Goal: Answer question/provide support: Share knowledge or assist other users

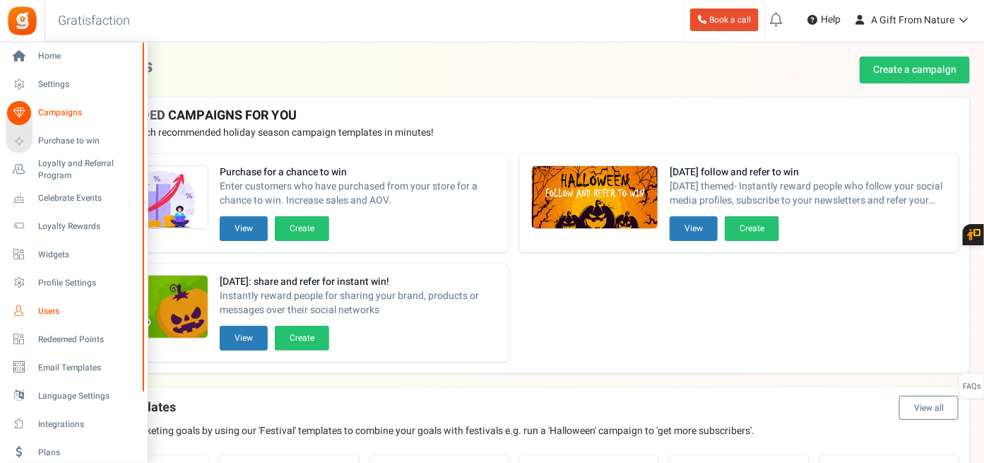
click at [37, 313] on link "Users" at bounding box center [74, 311] width 136 height 24
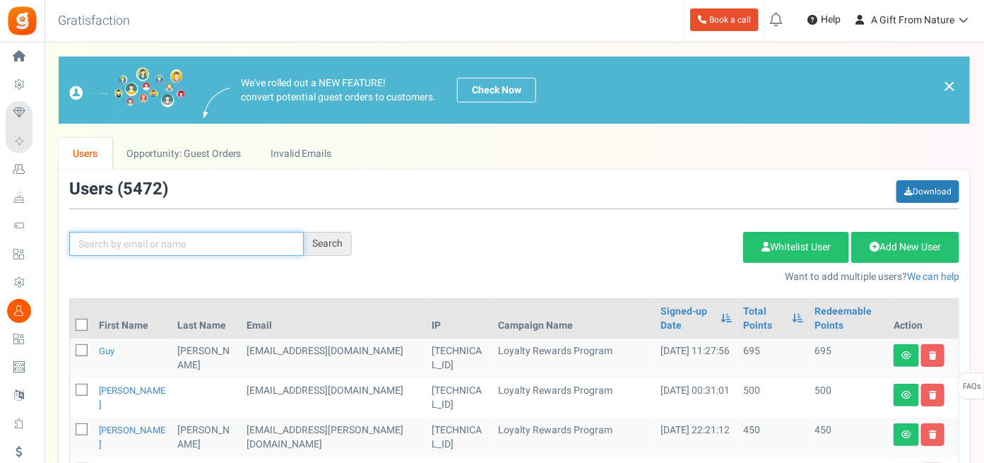
click at [252, 238] on input "text" at bounding box center [186, 244] width 234 height 24
paste input "[EMAIL_ADDRESS][DOMAIN_NAME]"
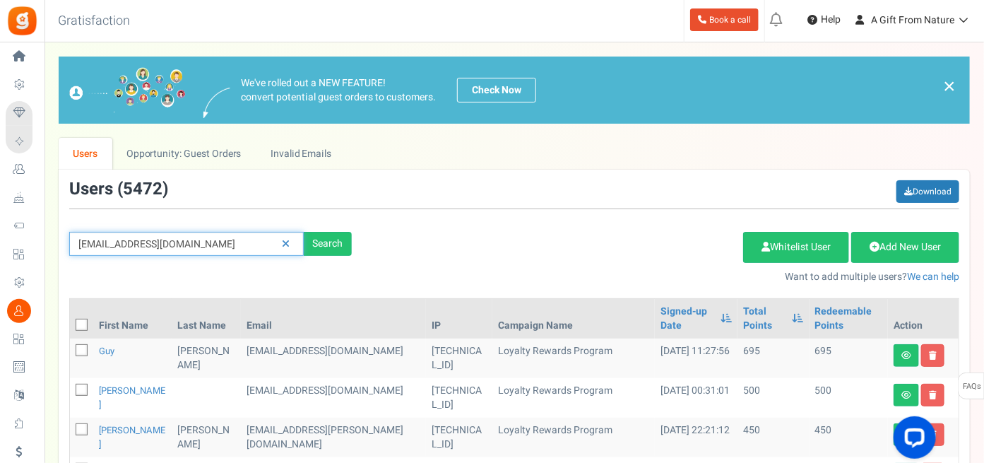
type input "[EMAIL_ADDRESS][DOMAIN_NAME]"
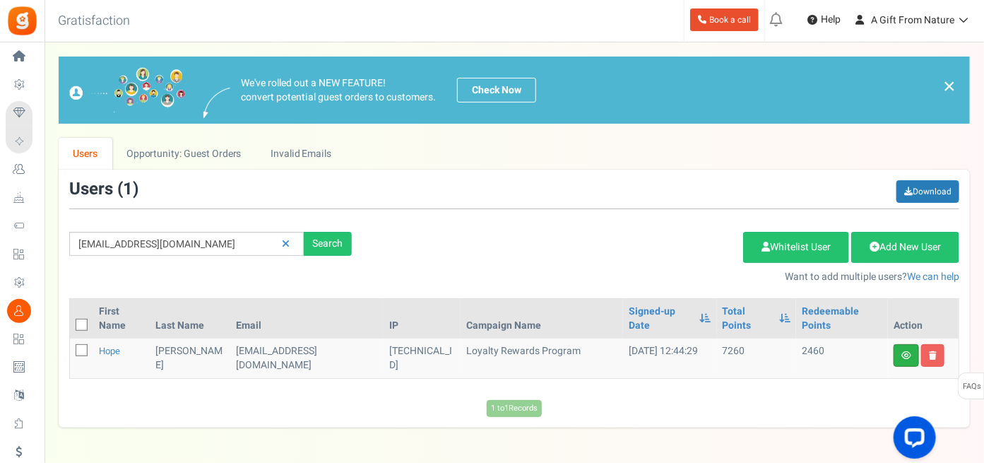
click at [900, 344] on link at bounding box center [905, 355] width 25 height 23
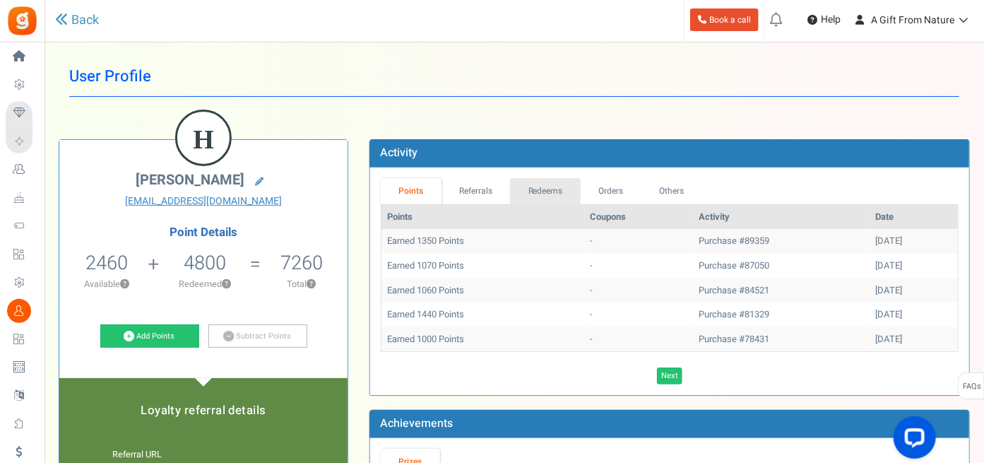
click at [546, 186] on link "Redeems" at bounding box center [545, 191] width 71 height 26
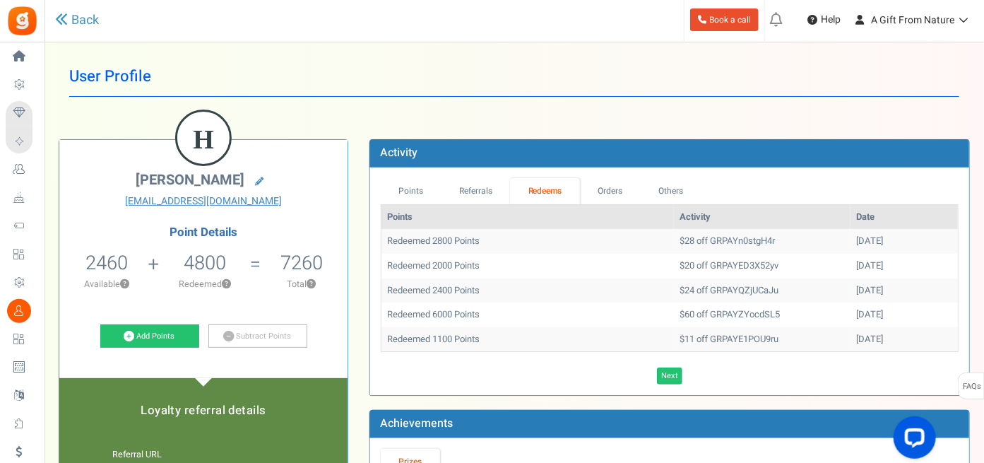
click at [555, 191] on link "Redeems" at bounding box center [545, 191] width 70 height 26
